Goal: Navigation & Orientation: Understand site structure

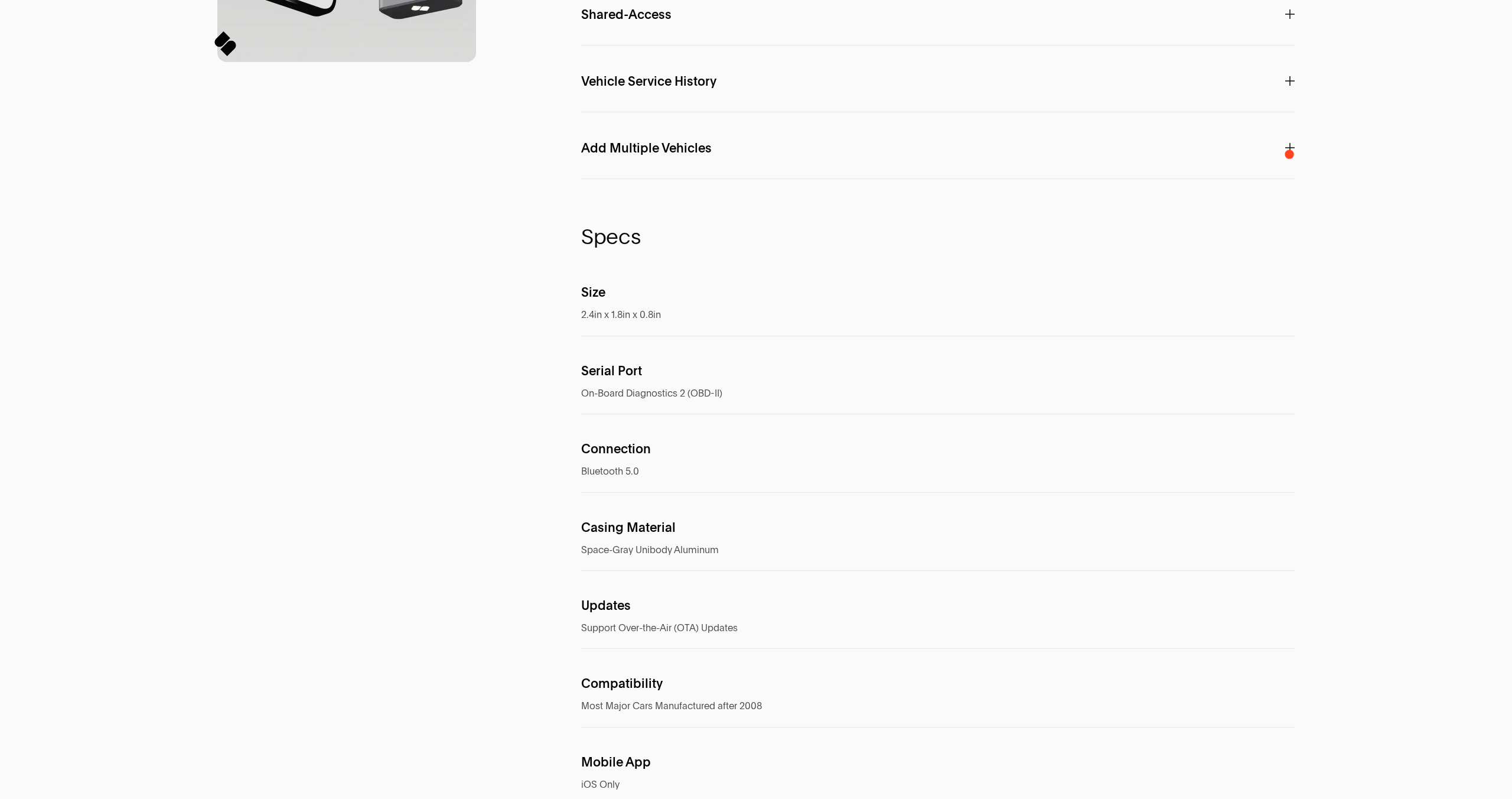
click at [1307, 159] on div "F e a t u r e s SPARQ A.I. Interact directly with your car with Personalized In…" at bounding box center [756, 237] width 1134 height 1310
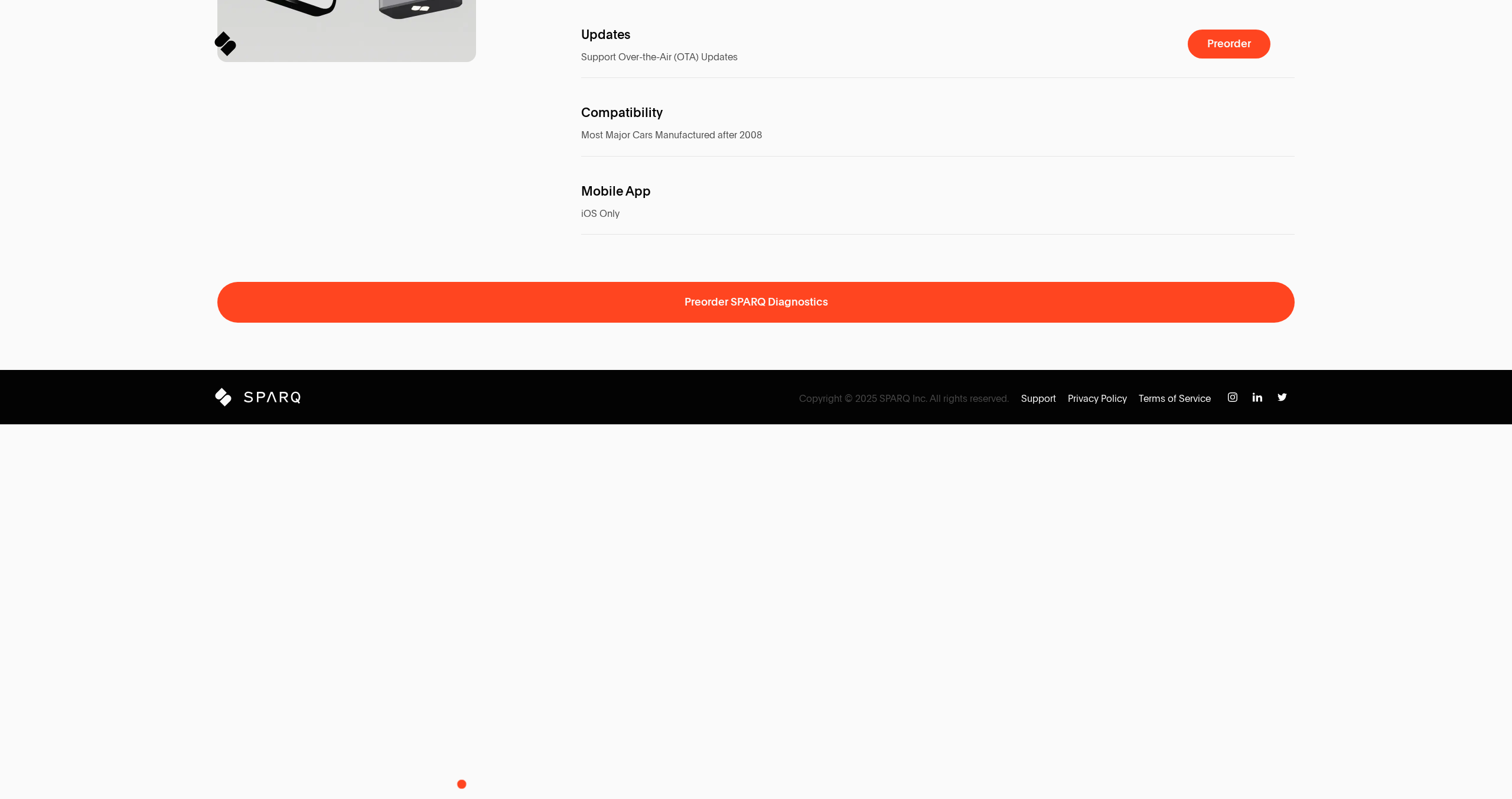
click at [250, 402] on icon at bounding box center [248, 397] width 9 height 11
click at [220, 401] on icon at bounding box center [219, 396] width 10 height 10
